Goal: Transaction & Acquisition: Subscribe to service/newsletter

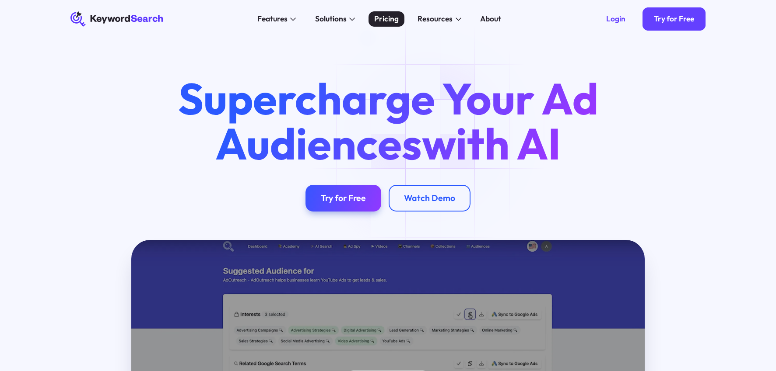
click at [390, 23] on div "Pricing" at bounding box center [386, 18] width 25 height 11
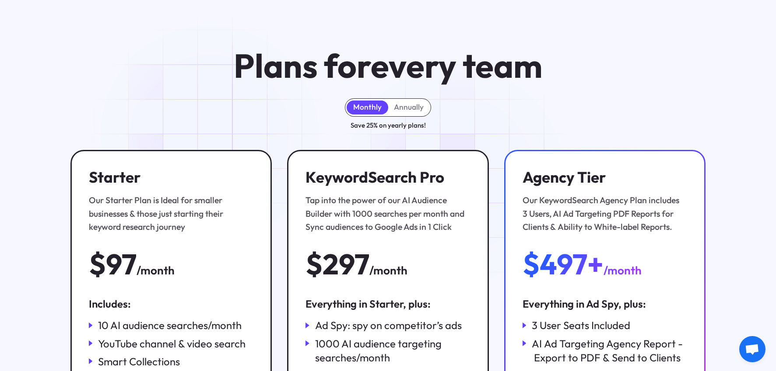
scroll to position [29, 0]
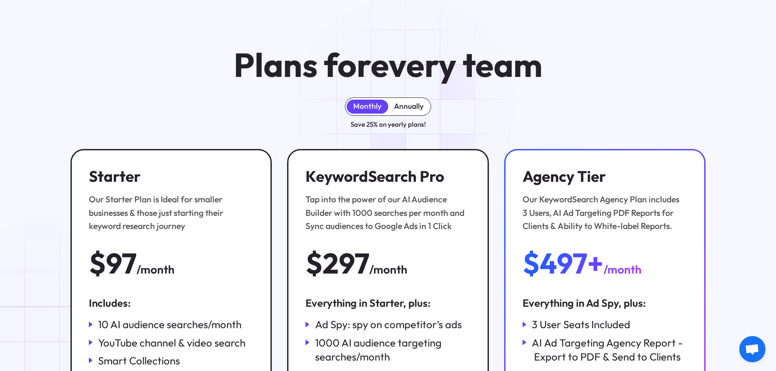
click at [405, 106] on div "Annually" at bounding box center [409, 107] width 30 height 10
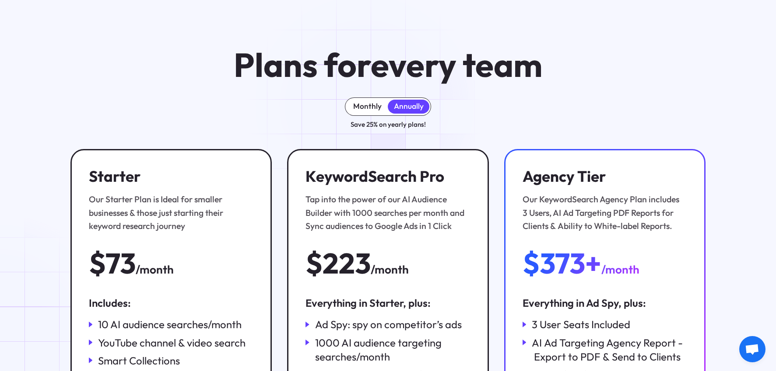
click at [364, 105] on div "Monthly" at bounding box center [367, 107] width 28 height 10
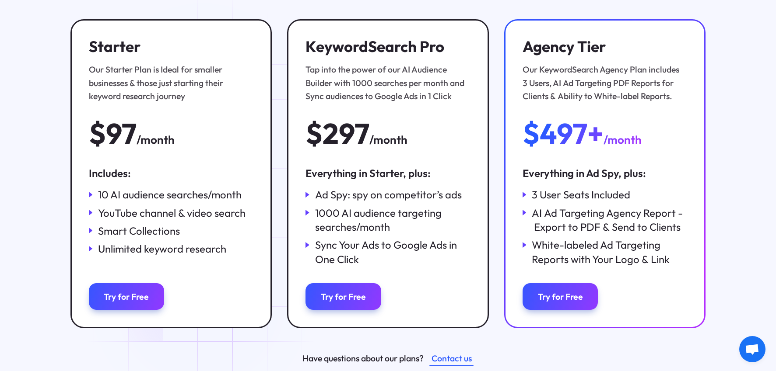
scroll to position [159, 0]
